Goal: Task Accomplishment & Management: Complete application form

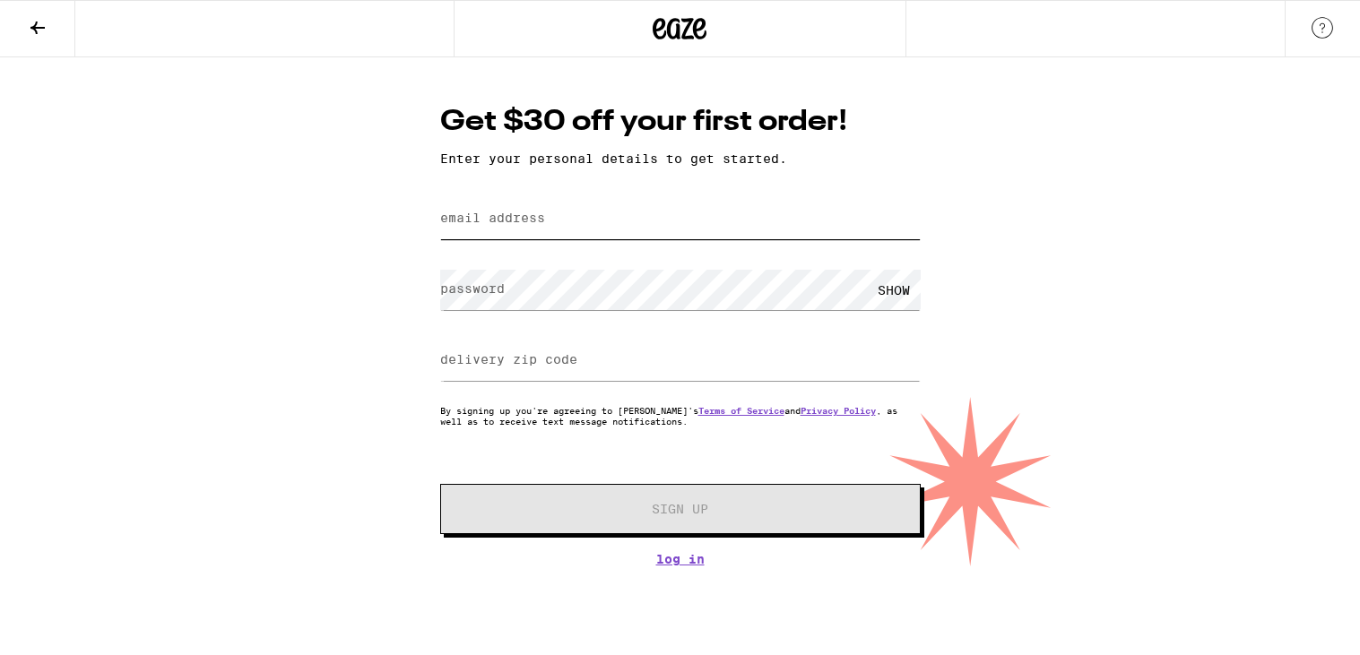
click at [568, 220] on input "email address" at bounding box center [680, 219] width 480 height 40
type input "[EMAIL_ADDRESS][DOMAIN_NAME]"
type input "68066"
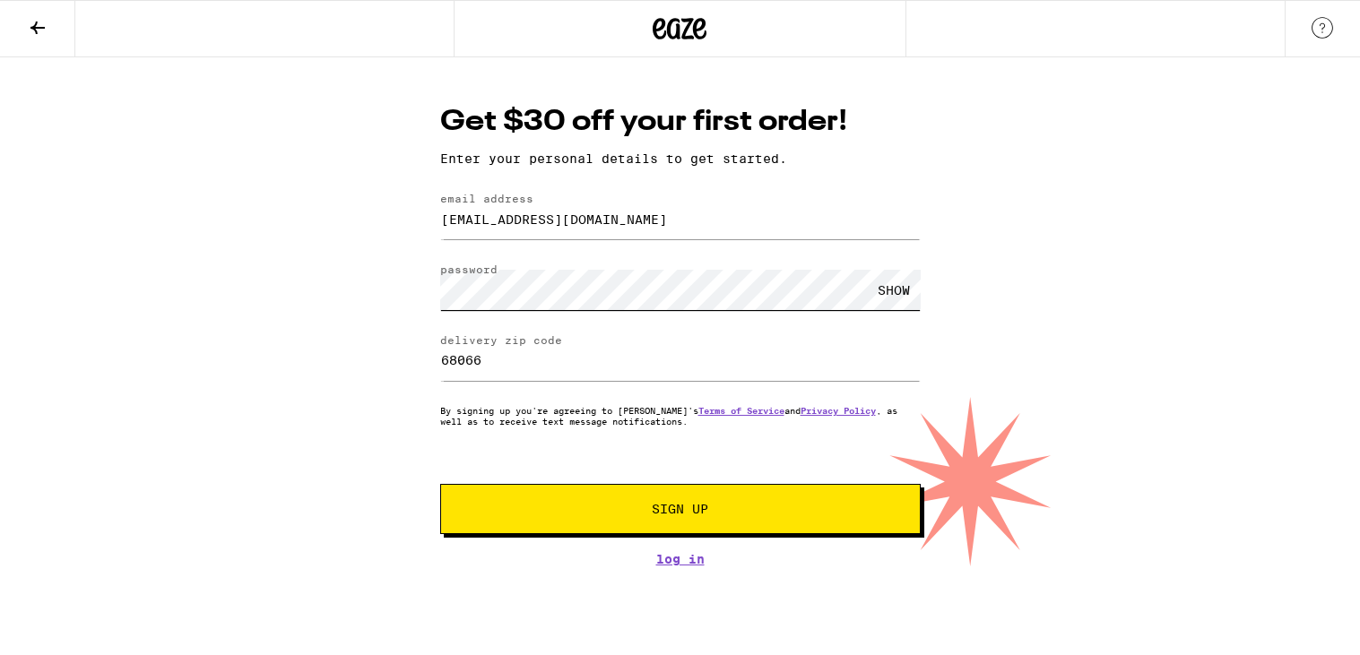
click at [440, 484] on button "Sign Up" at bounding box center [680, 509] width 480 height 50
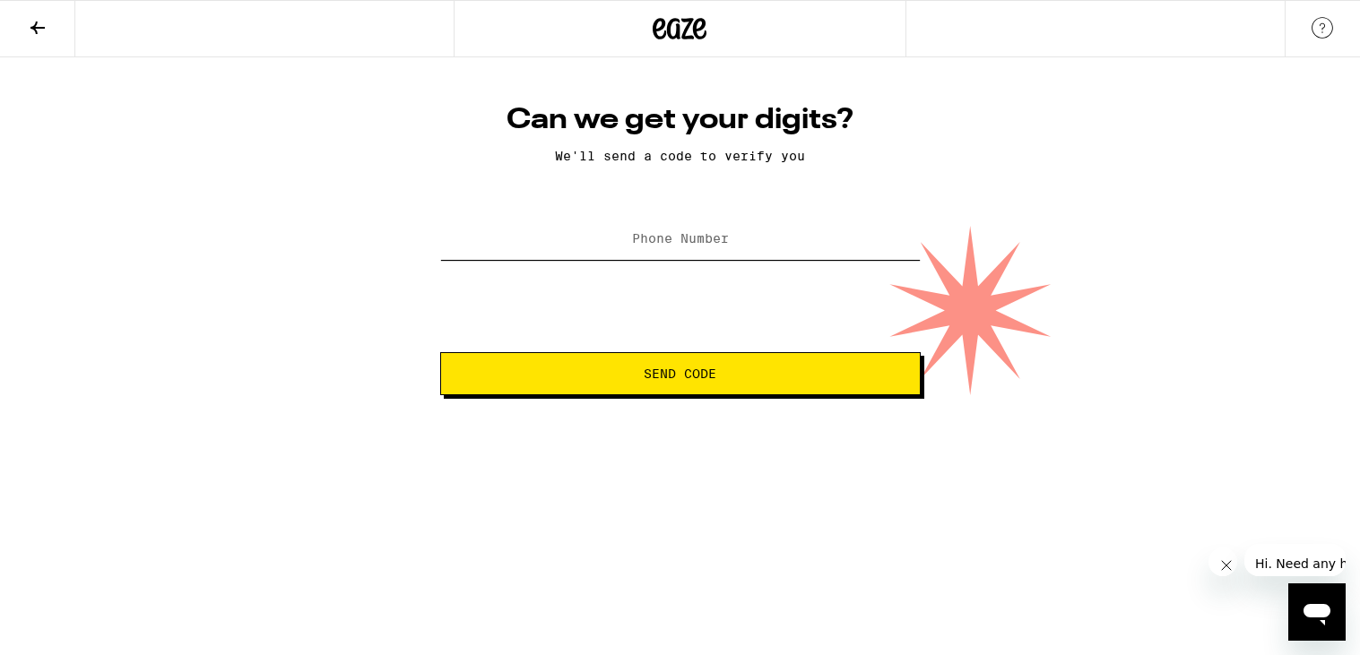
click at [657, 260] on input "Phone Number" at bounding box center [680, 240] width 480 height 40
type input "[PHONE_NUMBER]"
click at [654, 380] on span "Send Code" at bounding box center [680, 373] width 73 height 13
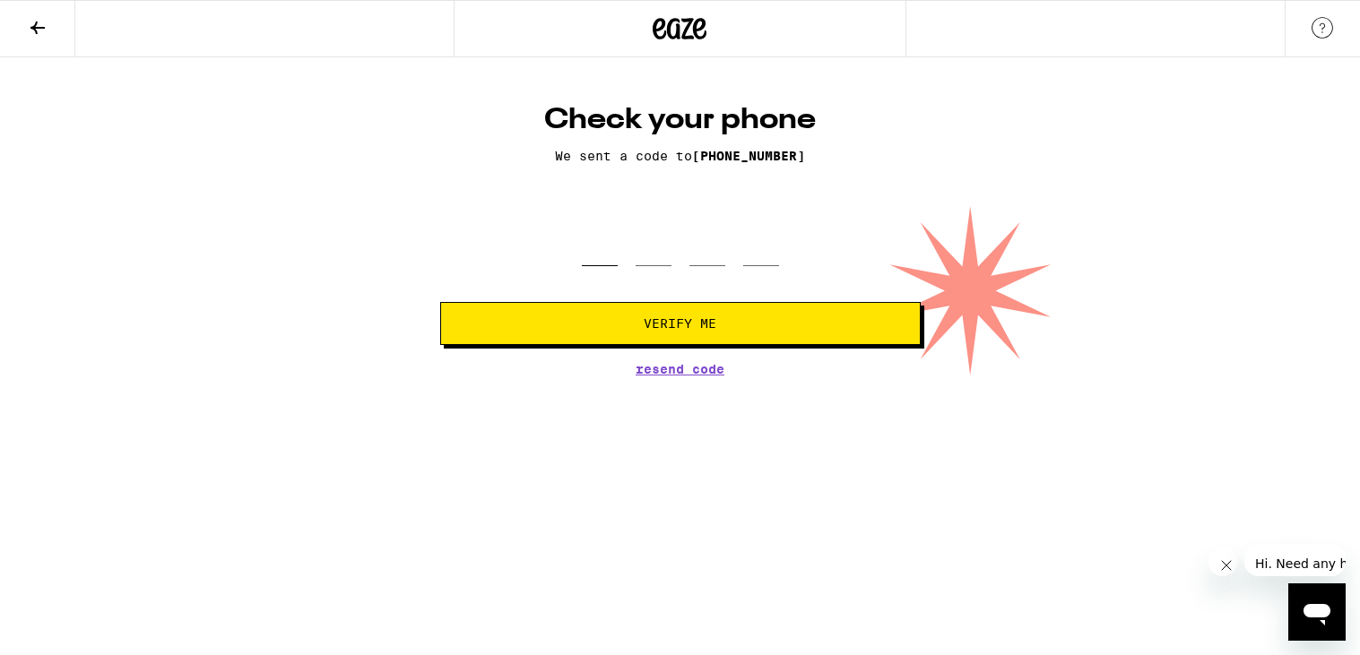
click at [601, 266] on input "tel" at bounding box center [600, 239] width 36 height 53
type input "3"
type input "1"
type input "7"
type input "0"
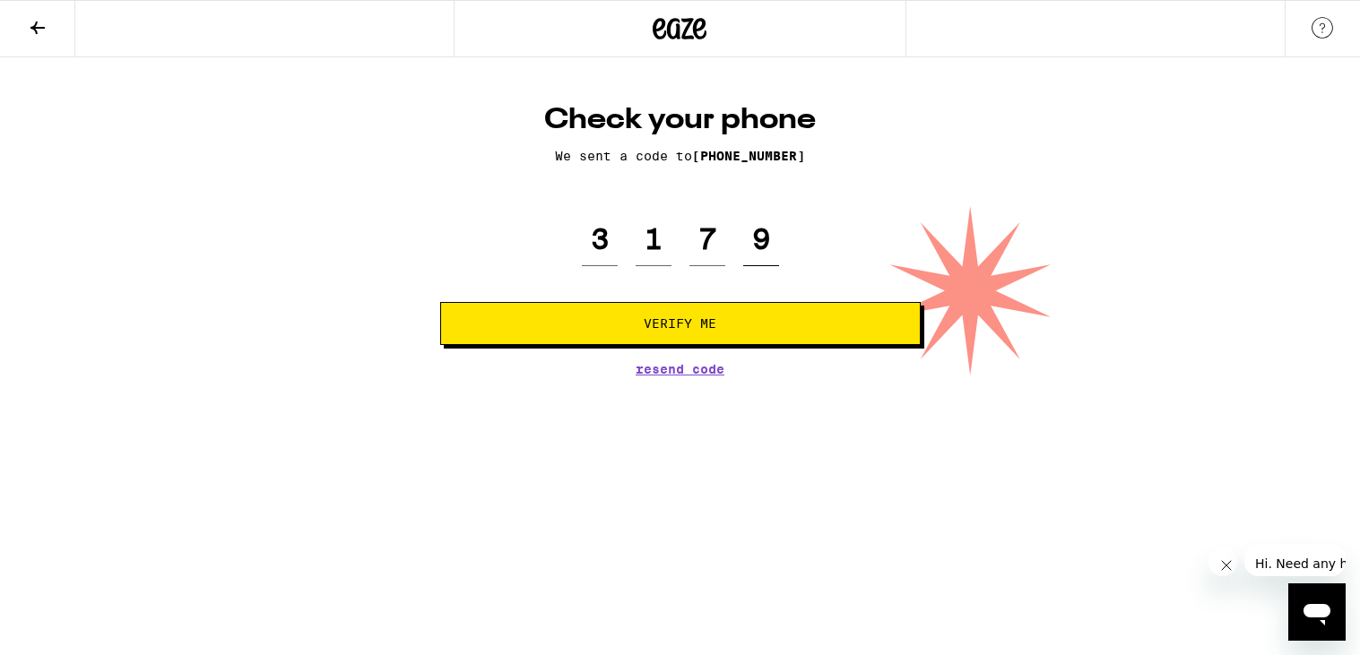
type input "9"
click at [659, 327] on span "Verify Me" at bounding box center [680, 323] width 73 height 13
